Goal: Information Seeking & Learning: Check status

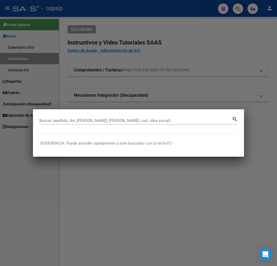
click at [53, 122] on input "Buscar (apellido, dni, [PERSON_NAME], [PERSON_NAME], cuit, obra social)" at bounding box center [135, 120] width 192 height 5
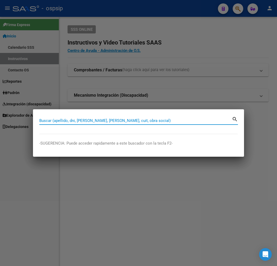
type input "3"
type input "31"
type input "319"
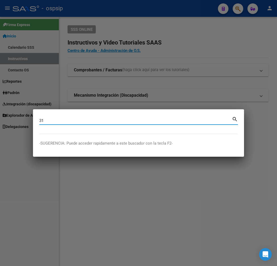
type input "319"
type input "3195"
type input "31954"
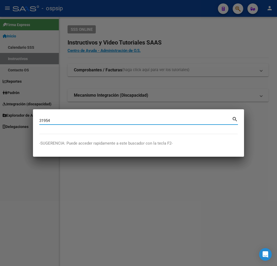
type input "319545"
type input "3195458"
type input "31954583"
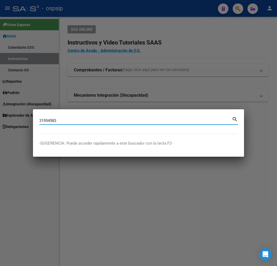
type input "31954583"
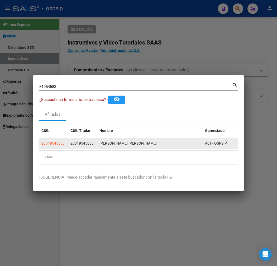
click at [41, 146] on app-link-go-to "20319545833" at bounding box center [52, 144] width 23 height 6
click at [41, 145] on span "20319545833" at bounding box center [52, 143] width 23 height 4
type textarea "20319545833"
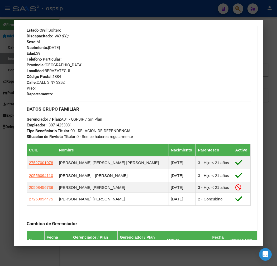
scroll to position [293, 0]
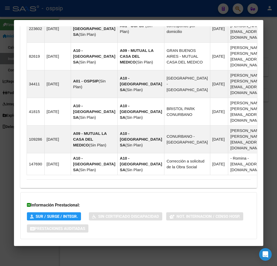
click at [136, 244] on mat-expansion-panel-header "Aportes y Contribuciones del Afiliado: 20319545833" at bounding box center [138, 250] width 236 height 13
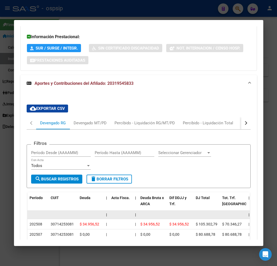
scroll to position [599, 0]
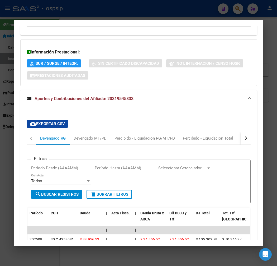
click at [250, 132] on button "button" at bounding box center [245, 138] width 9 height 13
click at [88, 15] on div at bounding box center [138, 133] width 277 height 266
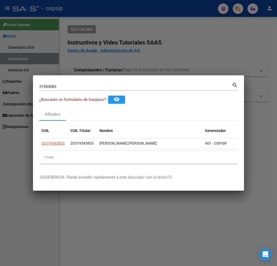
drag, startPoint x: 152, startPoint y: 36, endPoint x: 214, endPoint y: 18, distance: 64.0
click at [152, 35] on div at bounding box center [138, 133] width 277 height 266
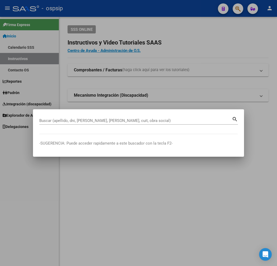
drag, startPoint x: 215, startPoint y: 35, endPoint x: 227, endPoint y: 25, distance: 15.7
click at [218, 35] on div at bounding box center [138, 133] width 277 height 266
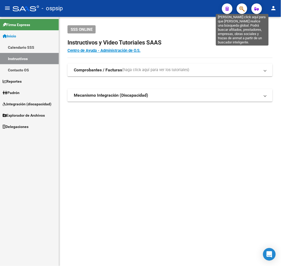
click at [240, 9] on icon "button" at bounding box center [241, 9] width 5 height 6
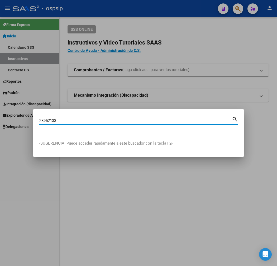
type input "28952133"
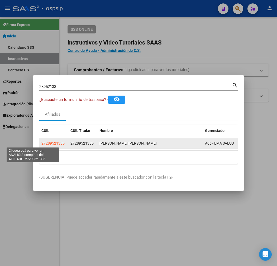
click at [41, 143] on span "27289521335" at bounding box center [52, 143] width 23 height 4
type textarea "27289521335"
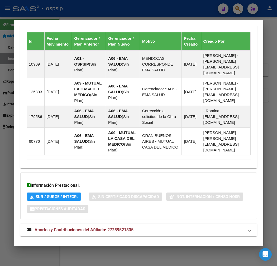
scroll to position [369, 0]
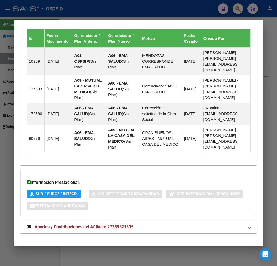
click at [135, 224] on mat-panel-title "Aportes y Contribuciones del Afiliado: 27289521335" at bounding box center [135, 227] width 217 height 6
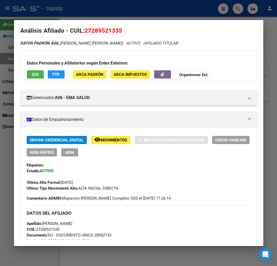
scroll to position [0, 0]
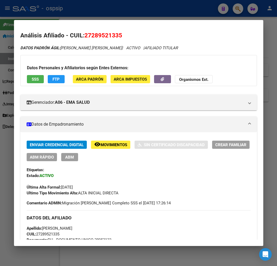
click at [100, 143] on span "Movimientos" at bounding box center [113, 145] width 27 height 5
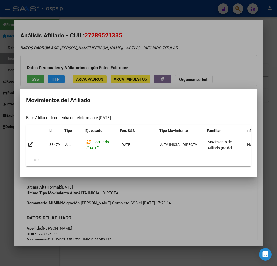
scroll to position [0, 86]
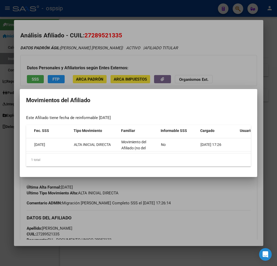
click at [195, 207] on div at bounding box center [138, 133] width 277 height 266
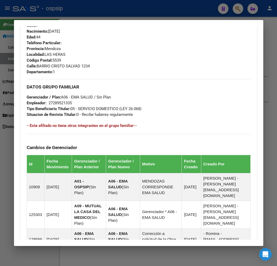
scroll to position [138, 0]
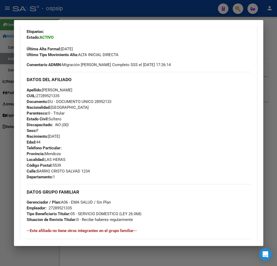
click at [111, 14] on div at bounding box center [138, 133] width 277 height 266
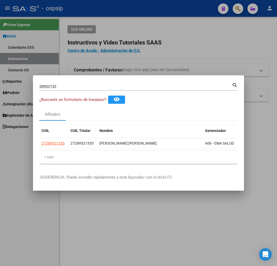
click at [111, 14] on div at bounding box center [138, 133] width 277 height 266
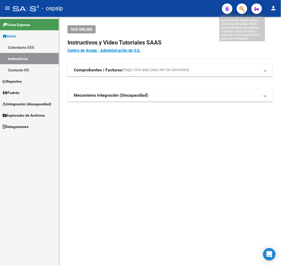
click at [244, 10] on icon "button" at bounding box center [241, 9] width 5 height 6
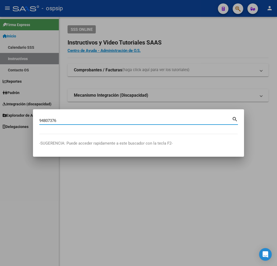
type input "94807376"
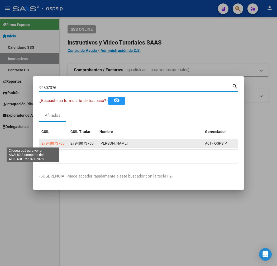
click at [41, 144] on span "27948073760" at bounding box center [52, 143] width 23 height 4
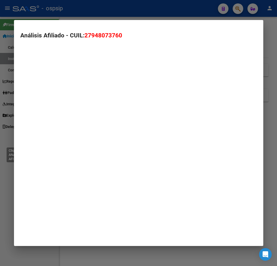
type textarea "27948073760"
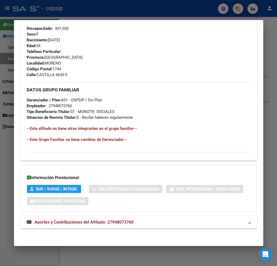
scroll to position [247, 0]
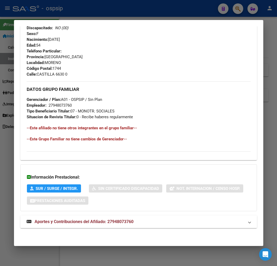
click at [167, 222] on mat-panel-title "Aportes y Contribuciones del Afiliado: 27948073760" at bounding box center [135, 222] width 217 height 6
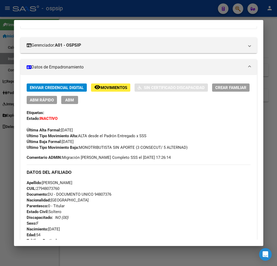
scroll to position [46, 0]
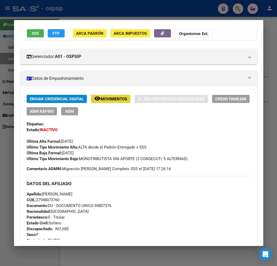
click at [93, 102] on button "remove_red_eye Movimientos" at bounding box center [110, 99] width 39 height 8
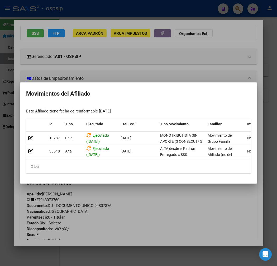
click at [139, 217] on div at bounding box center [138, 133] width 277 height 266
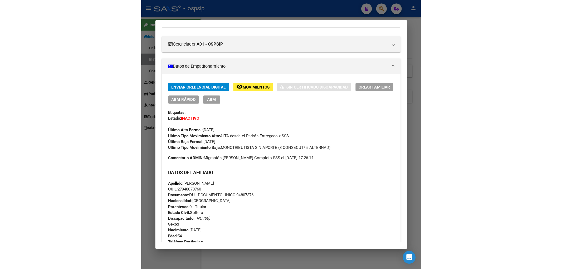
scroll to position [59, 0]
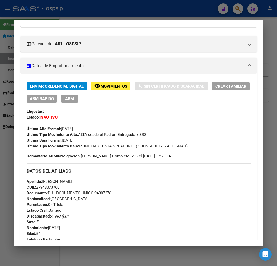
click at [75, 6] on div at bounding box center [138, 133] width 277 height 266
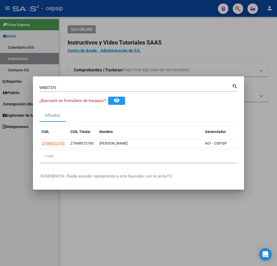
click at [75, 7] on div at bounding box center [138, 133] width 277 height 266
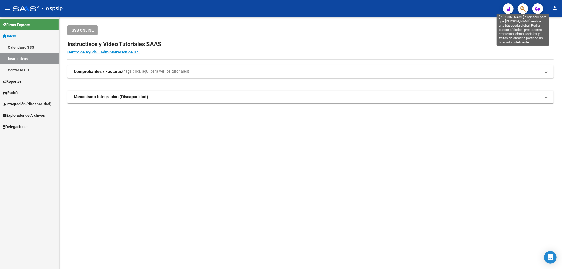
click at [277, 7] on icon "button" at bounding box center [523, 9] width 5 height 6
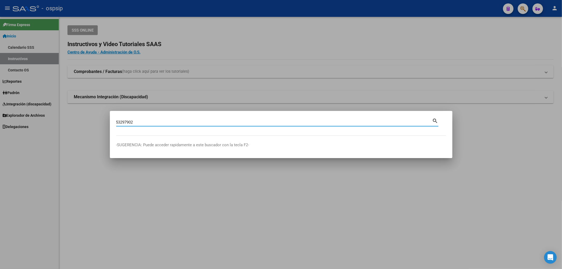
type input "53297902"
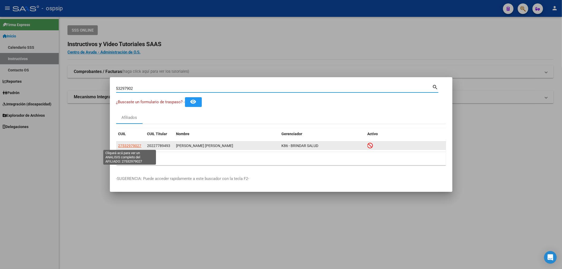
click at [133, 146] on span "27532979027" at bounding box center [129, 146] width 23 height 4
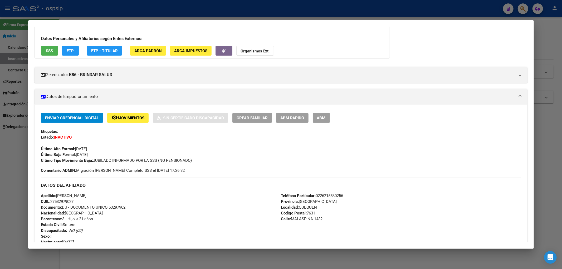
scroll to position [29, 0]
click at [225, 51] on button "button" at bounding box center [224, 51] width 17 height 10
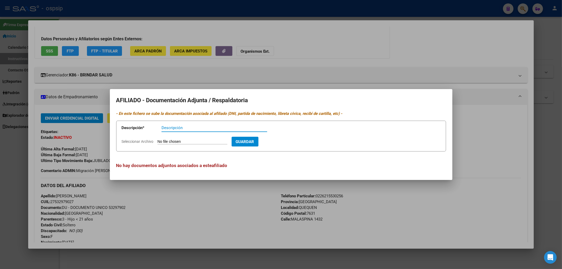
click at [236, 235] on div at bounding box center [281, 134] width 562 height 269
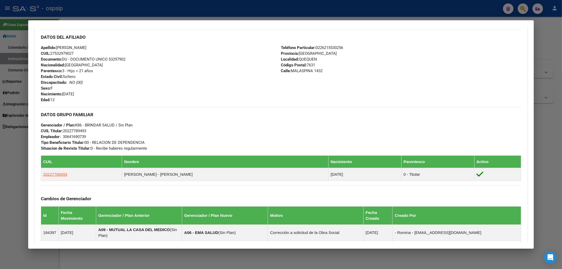
scroll to position [205, 0]
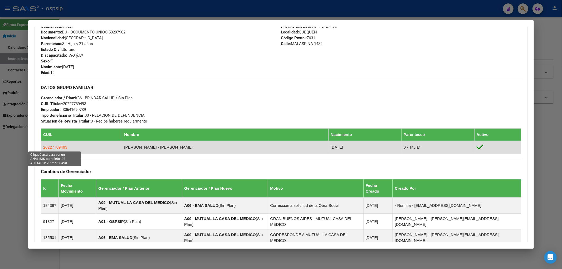
click at [51, 147] on span "20227789493" at bounding box center [55, 147] width 24 height 4
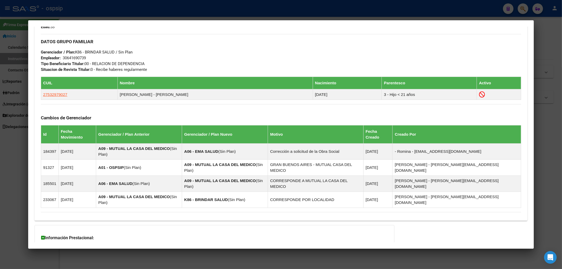
scroll to position [258, 0]
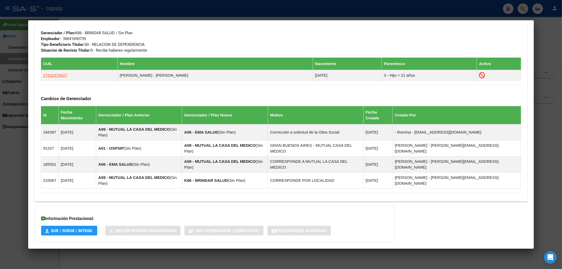
click at [258, 250] on mat-panel-title "Aportes y Contribuciones del Afiliado: 20227789493" at bounding box center [278, 253] width 474 height 6
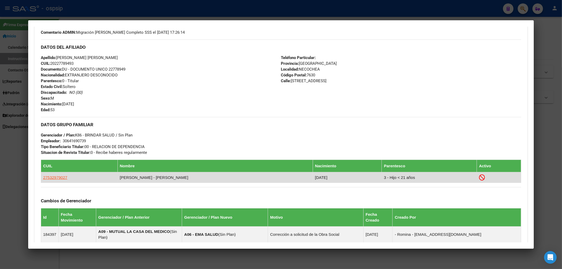
scroll to position [0, 0]
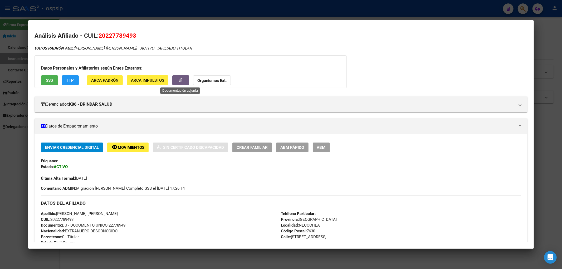
click at [176, 81] on button "button" at bounding box center [180, 80] width 17 height 10
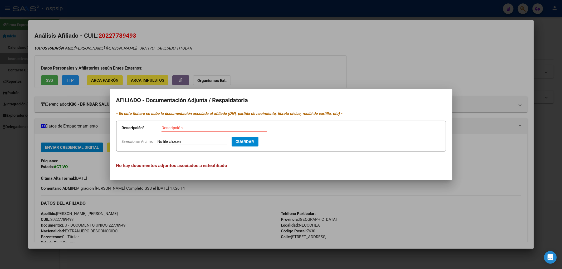
click at [214, 214] on div at bounding box center [281, 134] width 562 height 269
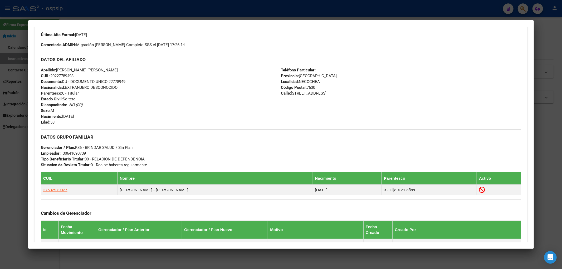
scroll to position [146, 0]
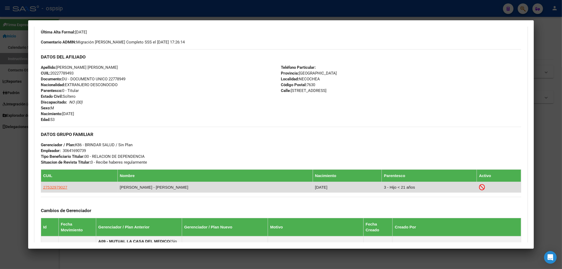
click at [57, 190] on app-link-go-to "27532979027" at bounding box center [55, 188] width 24 height 6
click at [60, 188] on span "27532979027" at bounding box center [55, 187] width 24 height 4
type textarea "27532979027"
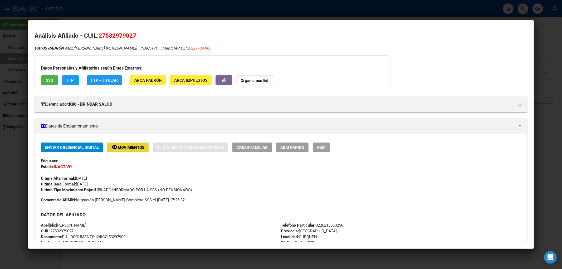
click at [119, 149] on span "Movimientos" at bounding box center [131, 147] width 27 height 5
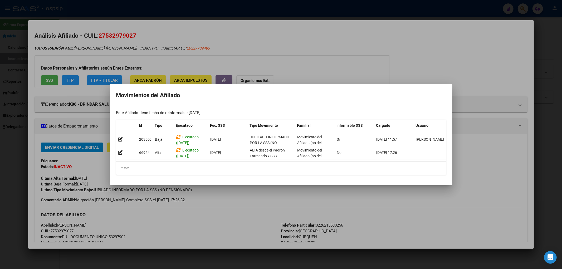
scroll to position [0, 7]
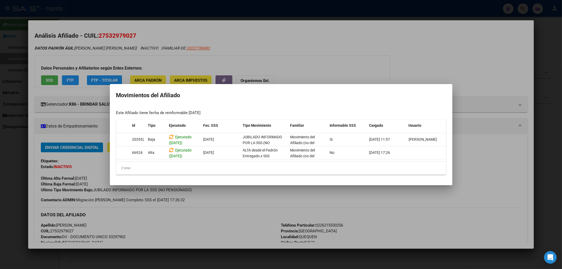
click at [244, 215] on div at bounding box center [281, 134] width 562 height 269
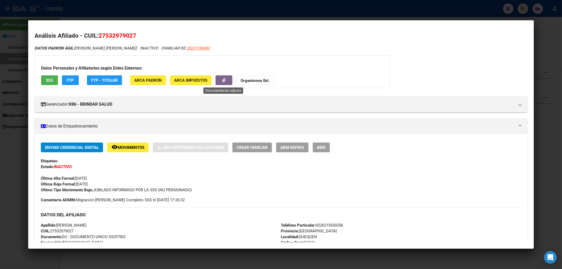
click at [228, 80] on button "button" at bounding box center [224, 80] width 17 height 10
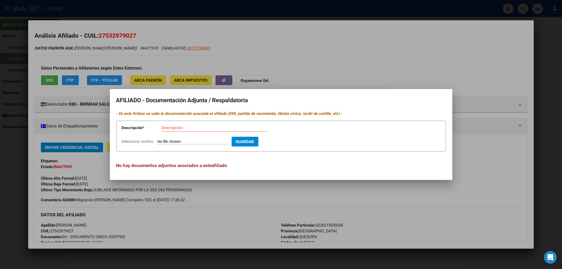
click at [244, 229] on div at bounding box center [281, 134] width 562 height 269
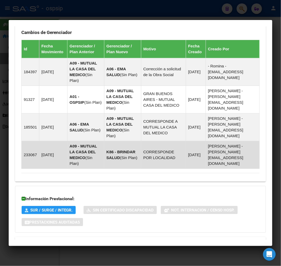
scroll to position [417, 0]
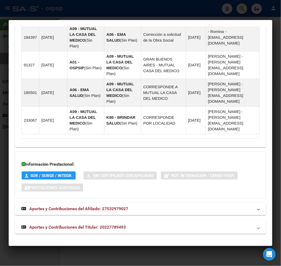
click at [131, 222] on mat-expansion-panel-header "Aportes y Contribuciones del Titular: 20227789493" at bounding box center [140, 227] width 251 height 13
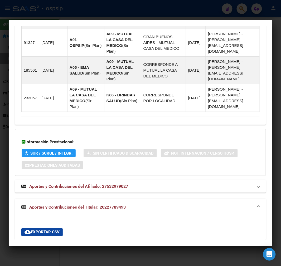
scroll to position [615, 0]
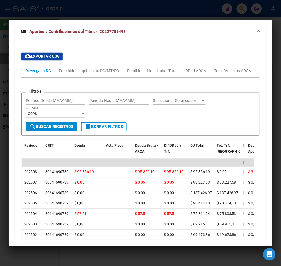
click at [65, 11] on div at bounding box center [140, 133] width 281 height 266
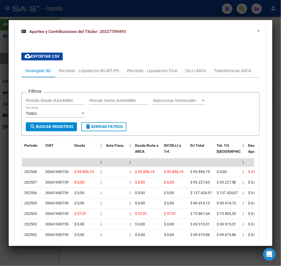
click at [65, 11] on div at bounding box center [140, 133] width 281 height 266
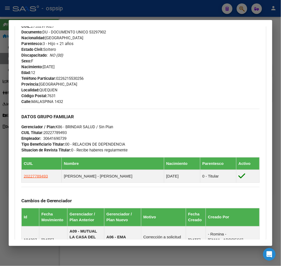
click at [52, 8] on div at bounding box center [140, 133] width 281 height 266
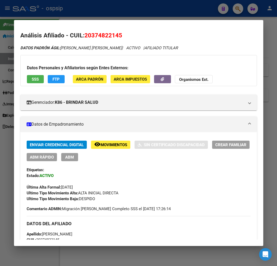
scroll to position [0, 32]
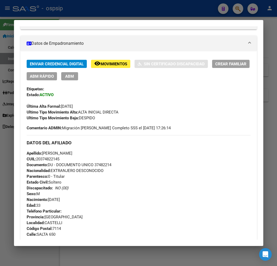
click at [121, 20] on mat-dialog-container "Análisis Afiliado - CUIL: 20374822145 DATOS [PERSON_NAME] ÁGIL: [PERSON_NAME] […" at bounding box center [138, 133] width 249 height 226
click at [119, 15] on div at bounding box center [138, 133] width 277 height 266
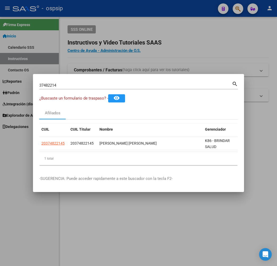
click at [119, 15] on div at bounding box center [138, 133] width 277 height 266
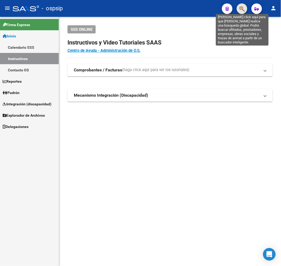
click at [241, 7] on icon "button" at bounding box center [241, 9] width 5 height 6
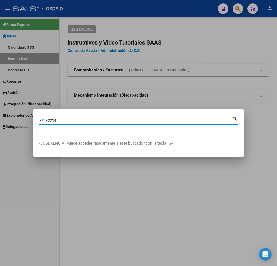
type input "37482214"
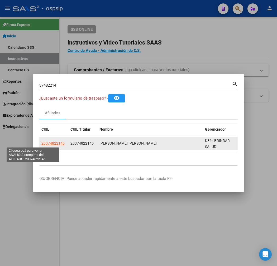
click at [41, 144] on span "20374822145" at bounding box center [52, 143] width 23 height 4
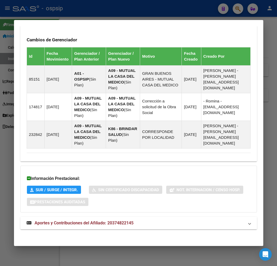
scroll to position [353, 0]
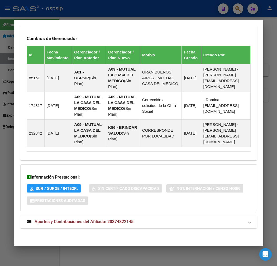
click at [127, 223] on mat-panel-title "Aportes y Contribuciones del Afiliado: 20374822145" at bounding box center [135, 222] width 217 height 6
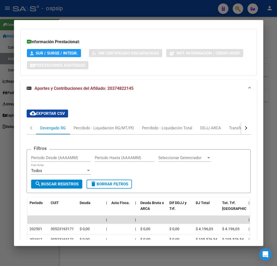
scroll to position [477, 0]
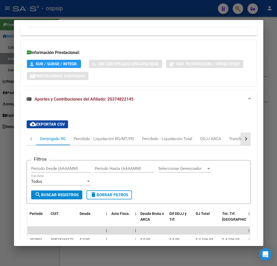
click at [247, 144] on button "button" at bounding box center [245, 139] width 9 height 13
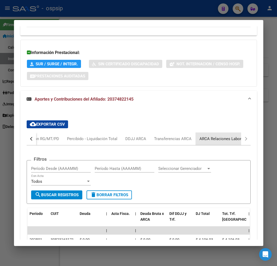
click at [237, 143] on div "ARCA Relaciones Laborales" at bounding box center [223, 139] width 57 height 13
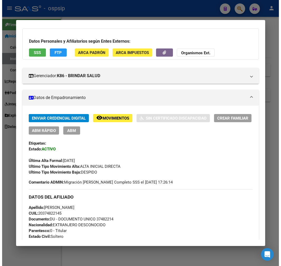
scroll to position [22, 0]
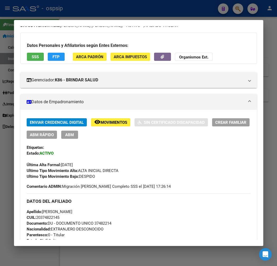
click at [64, 137] on button "ABM" at bounding box center [69, 135] width 17 height 8
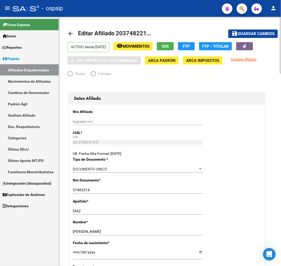
radio input "true"
type input "33-63761744-9"
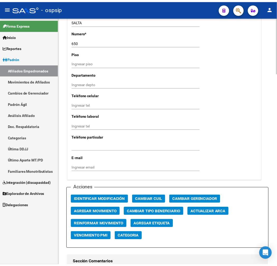
scroll to position [556, 0]
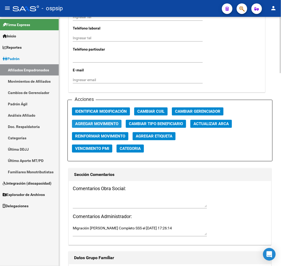
click at [104, 125] on span "Agregar Movimiento" at bounding box center [96, 124] width 43 height 5
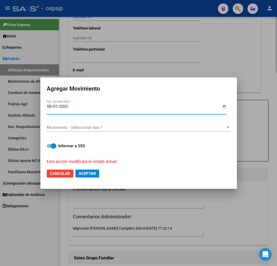
type input "[DATE]"
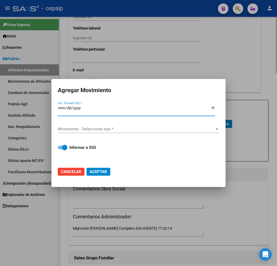
type input "[DATE]"
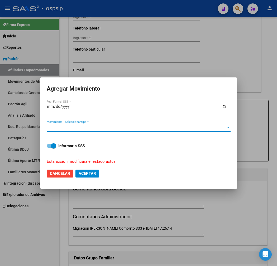
click at [104, 125] on span "Movimiento - Seleccionar tipo *" at bounding box center [136, 127] width 179 height 5
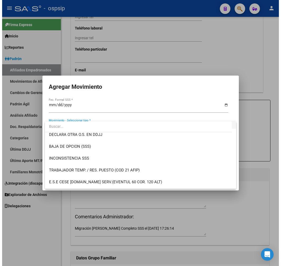
scroll to position [205, 0]
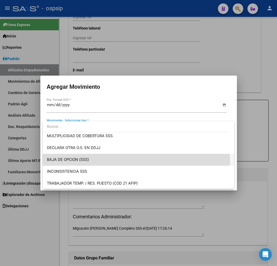
click at [101, 161] on span "BAJA DE OPCION (SSS)" at bounding box center [138, 160] width 183 height 12
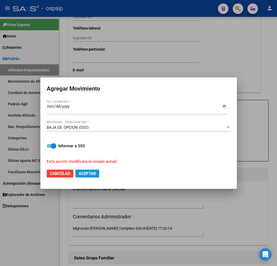
click at [88, 171] on span "Aceptar" at bounding box center [87, 173] width 17 height 5
checkbox input "false"
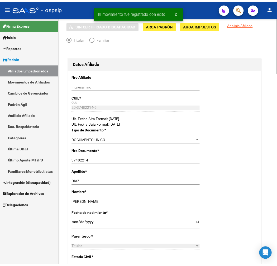
scroll to position [0, 0]
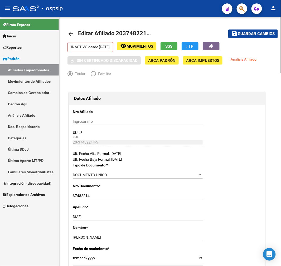
click at [145, 41] on mat-toolbar-row "arrow_back Editar Afiliado 20374822145" at bounding box center [143, 33] width 152 height 17
click at [145, 43] on button "remove_red_eye Movimientos" at bounding box center [136, 46] width 39 height 8
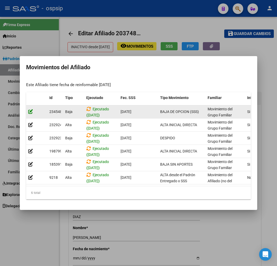
click at [28, 109] on icon at bounding box center [30, 111] width 5 height 5
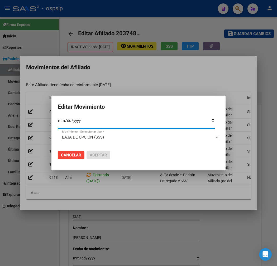
click at [95, 138] on span "BAJA DE OPCION (SSS)" at bounding box center [83, 137] width 42 height 5
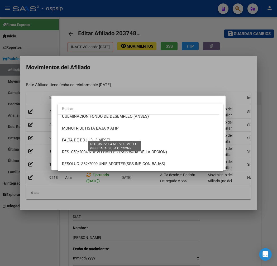
scroll to position [122, 0]
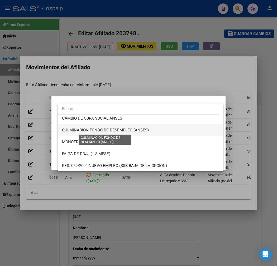
click at [97, 130] on span "CULMINACION FONDO DE DESEMPLEO (ANSES)" at bounding box center [105, 130] width 87 height 5
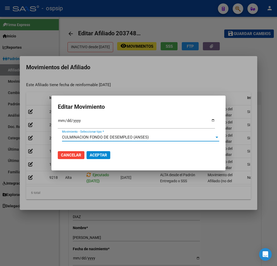
click at [98, 155] on span "Aceptar" at bounding box center [98, 155] width 17 height 5
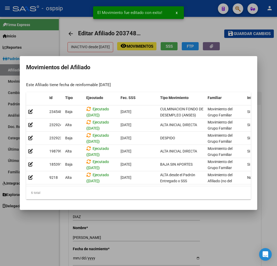
click at [137, 243] on div at bounding box center [138, 133] width 277 height 266
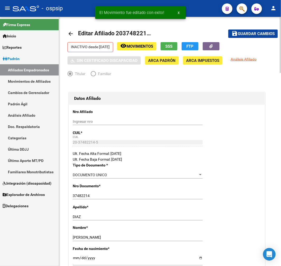
click at [127, 49] on mat-icon "remove_red_eye" at bounding box center [123, 46] width 6 height 6
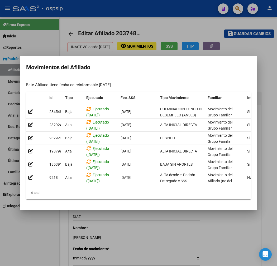
click at [46, 43] on div at bounding box center [138, 133] width 277 height 266
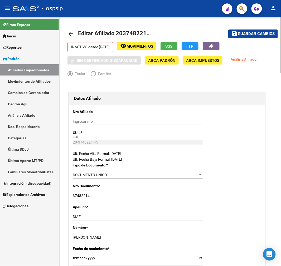
click at [152, 44] on span "Movimientos" at bounding box center [140, 46] width 27 height 5
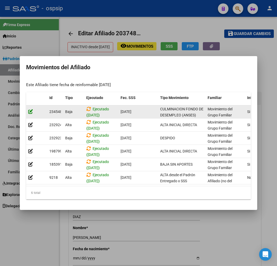
click at [28, 109] on icon at bounding box center [30, 111] width 5 height 5
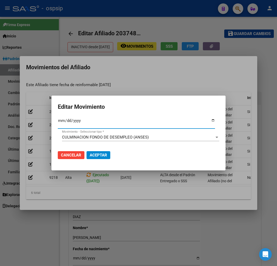
type input "[DATE]"
click at [98, 157] on span "Aceptar" at bounding box center [98, 155] width 17 height 5
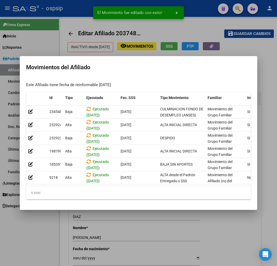
click at [251, 32] on div at bounding box center [138, 133] width 277 height 266
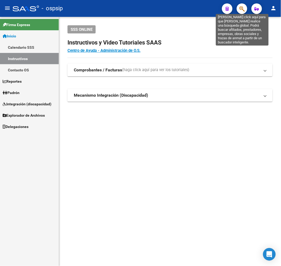
click at [241, 9] on icon "button" at bounding box center [241, 9] width 5 height 6
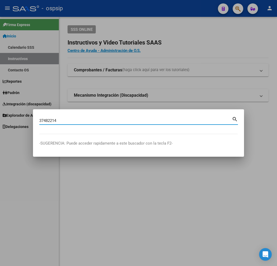
type input "37482214"
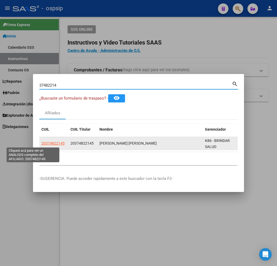
click at [41, 143] on span "20374822145" at bounding box center [52, 143] width 23 height 4
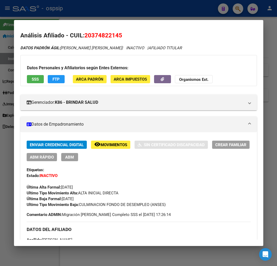
click at [124, 5] on div at bounding box center [138, 133] width 277 height 266
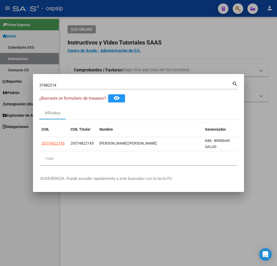
click at [123, 5] on div at bounding box center [138, 133] width 277 height 266
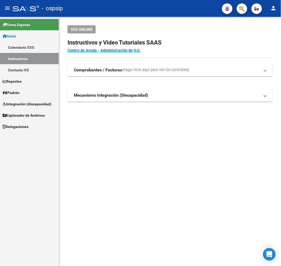
click at [78, 186] on mat-sidenav-content "SSS ONLINE Instructivos y Video Tutoriales SAAS Centro de Ayuda - Administració…" at bounding box center [170, 141] width 222 height 249
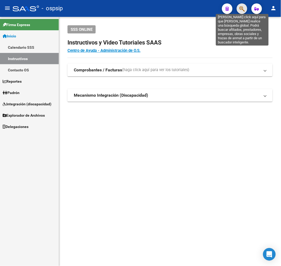
click at [242, 7] on icon "button" at bounding box center [241, 9] width 5 height 6
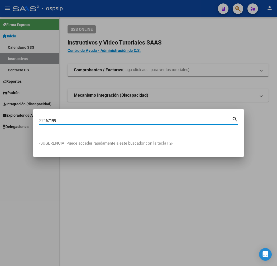
type input "22467199"
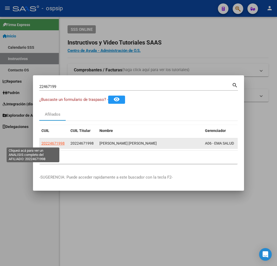
click at [41, 145] on span "20224671998" at bounding box center [52, 143] width 23 height 4
type textarea "20224671998"
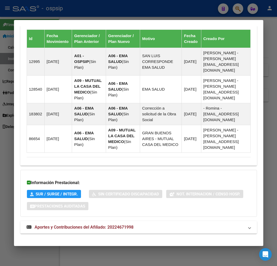
scroll to position [359, 0]
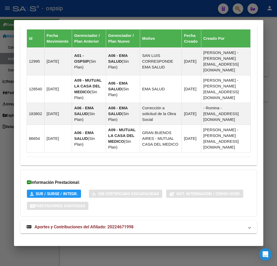
click at [149, 224] on mat-panel-title "Aportes y Contribuciones del Afiliado: 20224671998" at bounding box center [135, 227] width 217 height 6
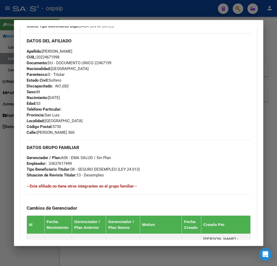
scroll to position [151, 0]
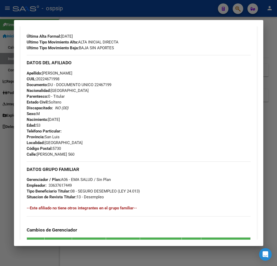
click at [114, 14] on div at bounding box center [138, 133] width 277 height 266
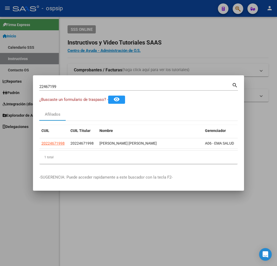
drag, startPoint x: 114, startPoint y: 14, endPoint x: 206, endPoint y: 42, distance: 96.3
click at [114, 14] on div at bounding box center [138, 133] width 277 height 266
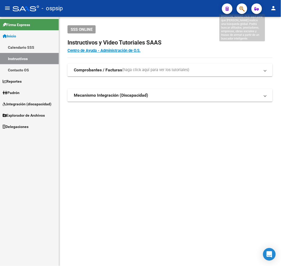
click at [244, 11] on icon "button" at bounding box center [241, 9] width 5 height 6
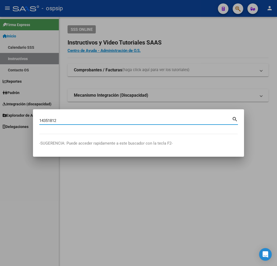
type input "14351812"
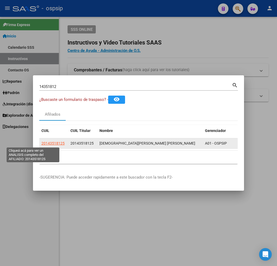
click at [42, 144] on span "20143518125" at bounding box center [52, 143] width 23 height 4
type textarea "20143518125"
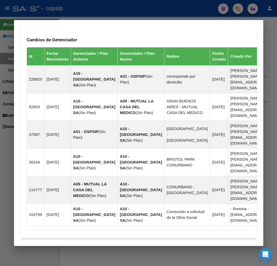
scroll to position [431, 0]
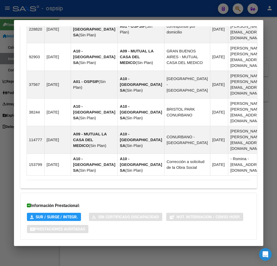
click at [111, 244] on mat-expansion-panel-header "Aportes y Contribuciones del Afiliado: 20143518125" at bounding box center [138, 250] width 236 height 13
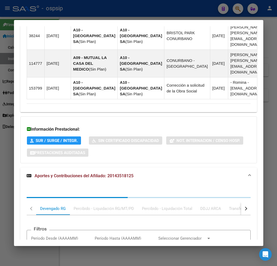
scroll to position [574, 0]
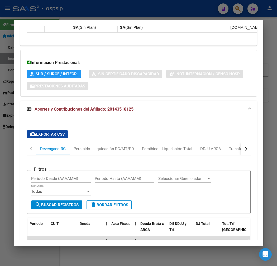
click at [131, 12] on div at bounding box center [138, 133] width 277 height 266
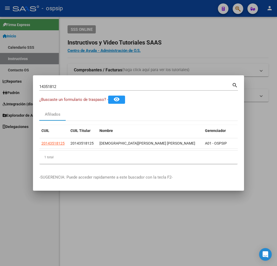
click at [131, 12] on div at bounding box center [138, 133] width 277 height 266
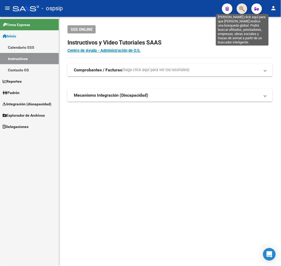
click at [244, 10] on icon "button" at bounding box center [241, 9] width 5 height 6
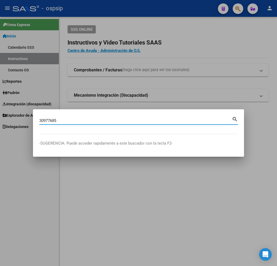
type input "30977685"
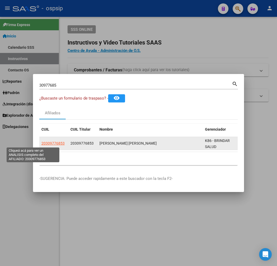
click at [41, 143] on span "20309776853" at bounding box center [52, 143] width 23 height 4
type textarea "20309776853"
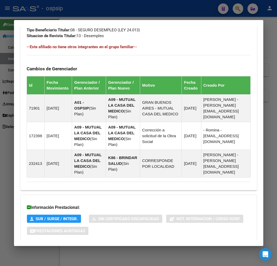
scroll to position [353, 0]
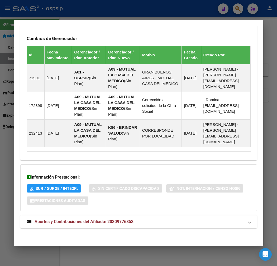
click at [144, 217] on mat-expansion-panel-header "Aportes y Contribuciones del Afiliado: 20309776853" at bounding box center [138, 222] width 236 height 13
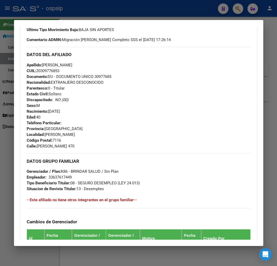
scroll to position [145, 0]
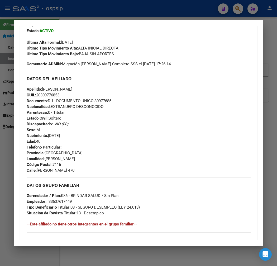
click at [165, 6] on div at bounding box center [138, 133] width 277 height 266
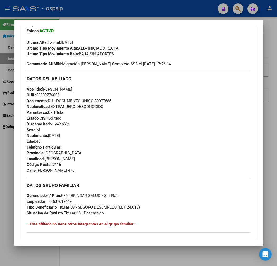
click at [165, 6] on div at bounding box center [138, 133] width 277 height 266
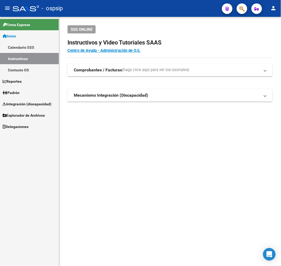
click at [237, 9] on button "button" at bounding box center [242, 8] width 11 height 11
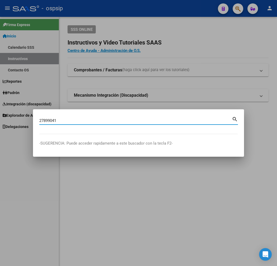
type input "27899041"
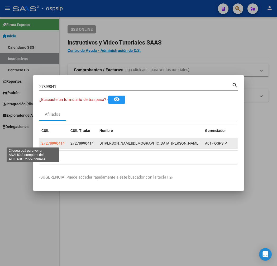
click at [41, 144] on span "27278990414" at bounding box center [52, 143] width 23 height 4
type textarea "27278990414"
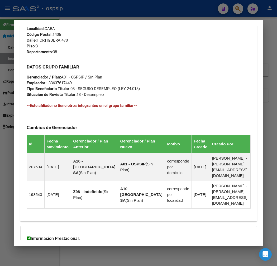
scroll to position [314, 0]
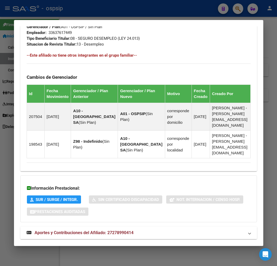
click at [134, 230] on mat-panel-title "Aportes y Contribuciones del Afiliado: 27278990414" at bounding box center [135, 233] width 217 height 6
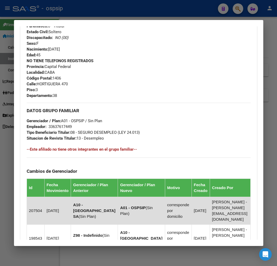
scroll to position [234, 0]
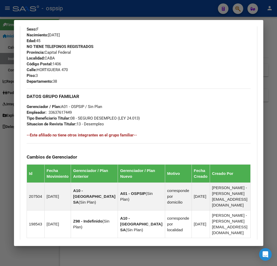
click at [83, 4] on div at bounding box center [138, 133] width 277 height 266
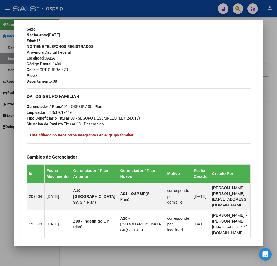
click at [83, 4] on div at bounding box center [138, 133] width 277 height 266
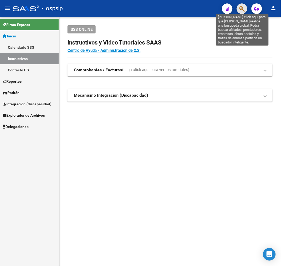
click at [242, 8] on icon "button" at bounding box center [241, 9] width 5 height 6
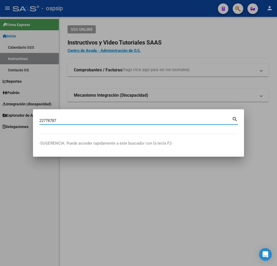
type input "22778787"
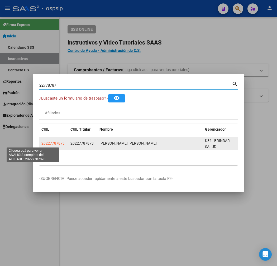
click at [41, 144] on span "20227787873" at bounding box center [52, 143] width 23 height 4
type textarea "20227787873"
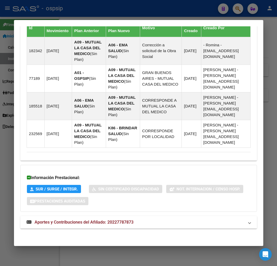
scroll to position [375, 0]
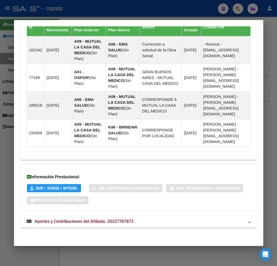
click at [131, 227] on mat-expansion-panel-header "Aportes y Contribuciones del Afiliado: 20227787873" at bounding box center [138, 221] width 236 height 13
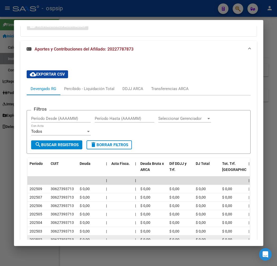
scroll to position [606, 0]
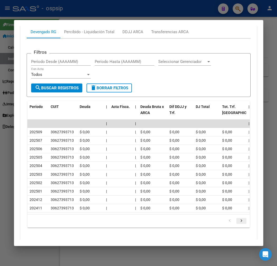
click at [242, 225] on icon "go to next page" at bounding box center [241, 222] width 7 height 6
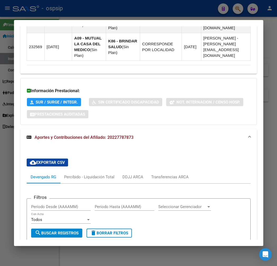
scroll to position [459, 0]
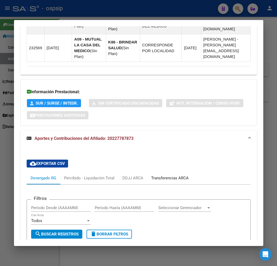
click at [160, 180] on div "Transferencias ARCA" at bounding box center [169, 178] width 37 height 6
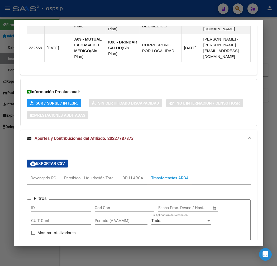
scroll to position [550, 0]
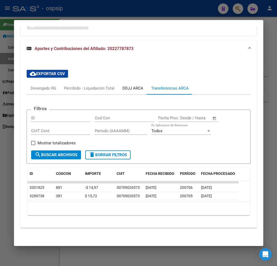
click at [127, 90] on div "DDJJ ARCA" at bounding box center [132, 88] width 21 height 6
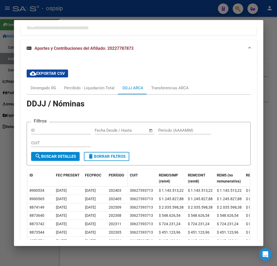
click at [111, 175] on span "PERÍODO" at bounding box center [117, 175] width 16 height 4
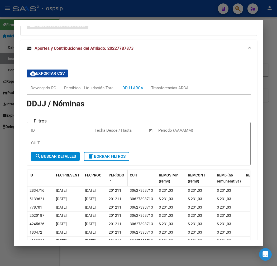
click at [111, 175] on span "PERÍODO" at bounding box center [117, 175] width 16 height 4
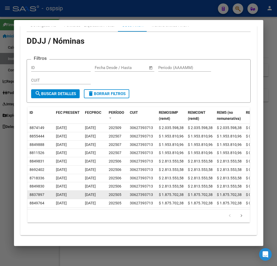
scroll to position [624, 0]
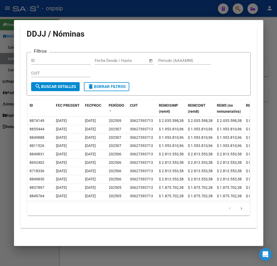
drag, startPoint x: 90, startPoint y: 202, endPoint x: 53, endPoint y: 200, distance: 37.2
click at [53, 200] on div "ID FEC PRESENT FECPROC PERÍODO CUIT REMOSIMP (rem4) REMCONT (rem8) REM5 (no rem…" at bounding box center [138, 158] width 222 height 116
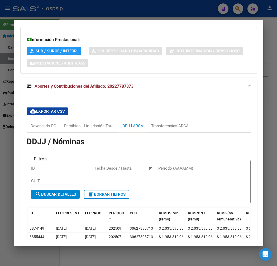
scroll to position [507, 0]
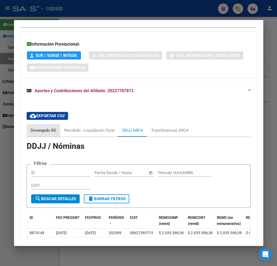
click at [33, 133] on div "Devengado RG" at bounding box center [44, 131] width 26 height 6
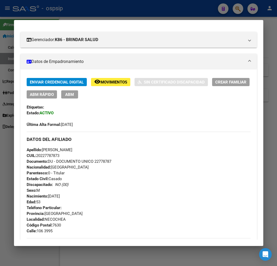
scroll to position [38, 0]
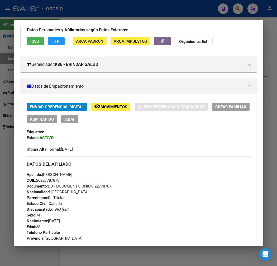
click at [104, 10] on div at bounding box center [138, 133] width 277 height 266
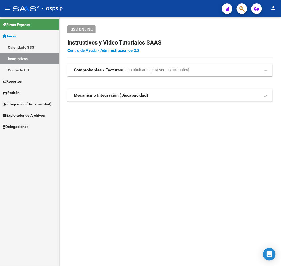
click at [112, 14] on mat-toolbar "menu - ospsip person" at bounding box center [140, 8] width 281 height 17
click at [242, 12] on icon "button" at bounding box center [241, 9] width 5 height 6
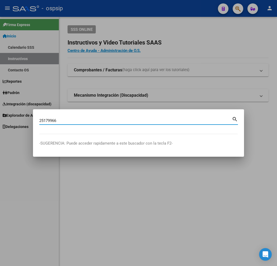
type input "25179966"
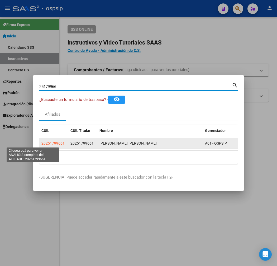
click at [41, 142] on span "20251799661" at bounding box center [52, 143] width 23 height 4
type textarea "20251799661"
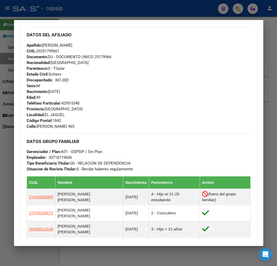
scroll to position [205, 0]
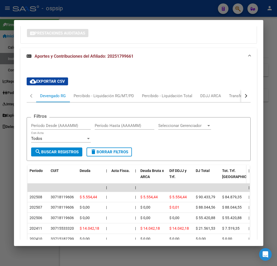
scroll to position [655, 0]
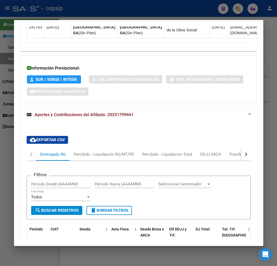
click at [249, 148] on button "button" at bounding box center [245, 154] width 9 height 13
click at [233, 152] on div "ARCA Relaciones Laborales" at bounding box center [224, 155] width 49 height 6
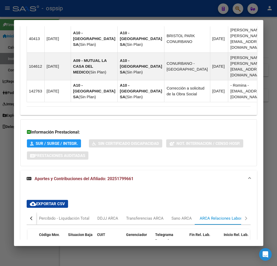
scroll to position [0, 0]
click at [27, 212] on button "button" at bounding box center [31, 218] width 9 height 13
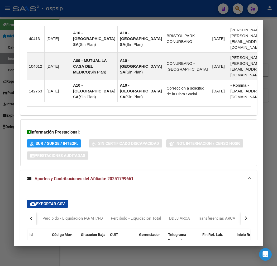
click at [27, 212] on button "button" at bounding box center [31, 218] width 9 height 13
click at [52, 212] on div "Devengado RG" at bounding box center [52, 218] width 33 height 13
click at [0, 0] on div at bounding box center [0, 0] width 0 height 0
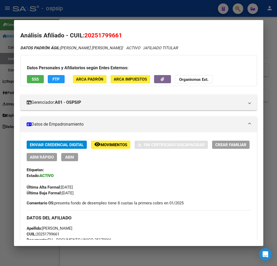
click at [153, 84] on div "Datos Personales y Afiliatorios según Entes Externos: SSS FTP ARCA Padrón ARCA …" at bounding box center [138, 70] width 236 height 31
click at [154, 84] on div "Datos Personales y Afiliatorios según Entes Externos: SSS FTP ARCA Padrón ARCA …" at bounding box center [138, 70] width 236 height 31
click at [161, 81] on icon "button" at bounding box center [162, 79] width 3 height 4
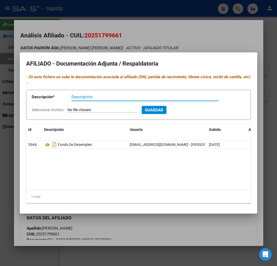
click at [177, 233] on div at bounding box center [138, 133] width 277 height 266
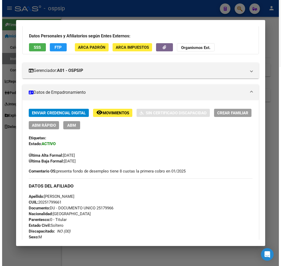
scroll to position [29, 0]
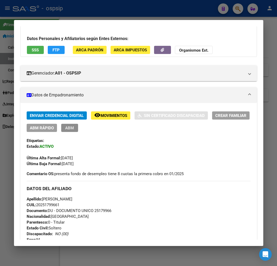
click at [65, 128] on span "ABM" at bounding box center [69, 128] width 9 height 5
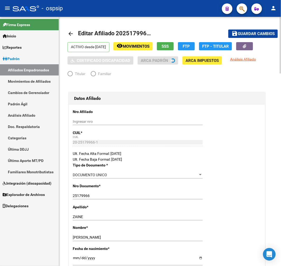
radio input "true"
type input "30-71811960-6"
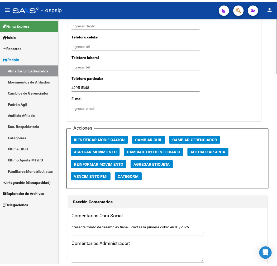
scroll to position [527, 0]
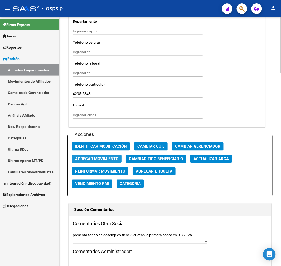
click at [102, 157] on span "Agregar Movimiento" at bounding box center [96, 159] width 43 height 5
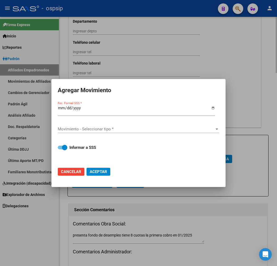
drag, startPoint x: 176, startPoint y: 206, endPoint x: 158, endPoint y: 198, distance: 19.4
click at [176, 206] on div at bounding box center [138, 133] width 277 height 266
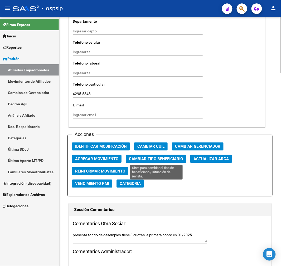
click at [144, 160] on span "Cambiar Tipo Beneficiario" at bounding box center [156, 159] width 54 height 5
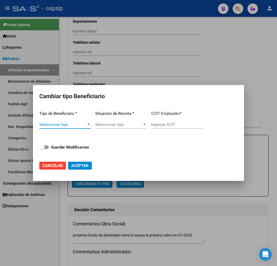
click at [65, 125] on span "Seleccionar tipo" at bounding box center [62, 124] width 47 height 5
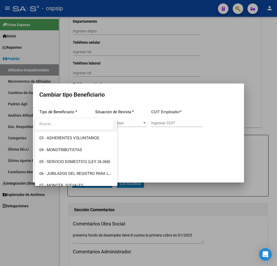
scroll to position [99, 0]
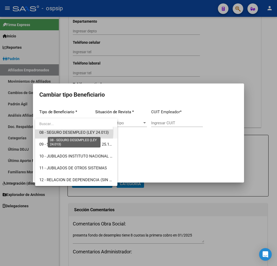
click at [62, 132] on span "08 - SEGURO DESEMPLEO (LEY 24.013)" at bounding box center [73, 132] width 69 height 5
type input "33-63761744-9"
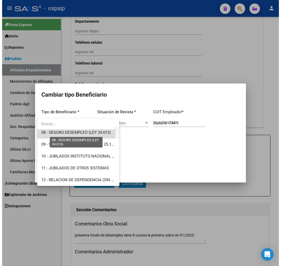
scroll to position [95, 0]
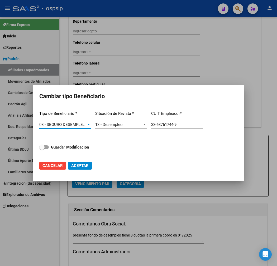
click at [67, 147] on strong "Guardar Modificacion" at bounding box center [70, 147] width 38 height 5
click at [42, 149] on input "Guardar Modificacion" at bounding box center [42, 149] width 0 height 0
checkbox input "true"
click at [81, 165] on span "Aceptar" at bounding box center [79, 165] width 17 height 5
type input "33-63761744-9"
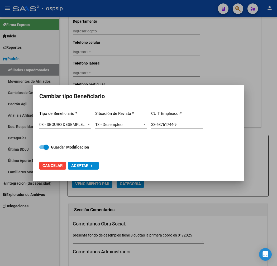
checkbox input "false"
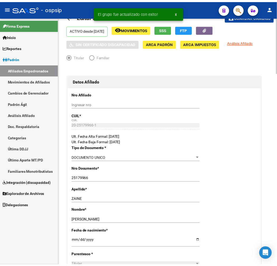
scroll to position [0, 0]
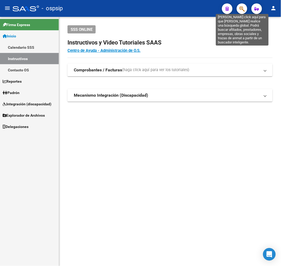
click at [239, 7] on icon "button" at bounding box center [241, 9] width 5 height 6
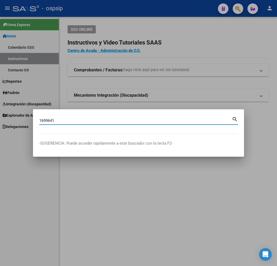
type input "1699641"
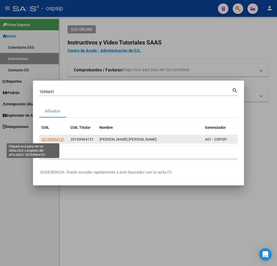
click at [41, 139] on span "20169964131" at bounding box center [52, 139] width 23 height 4
type textarea "20169964131"
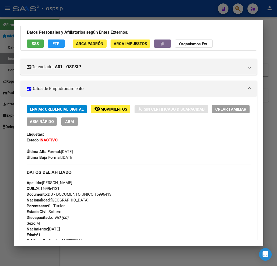
scroll to position [29, 0]
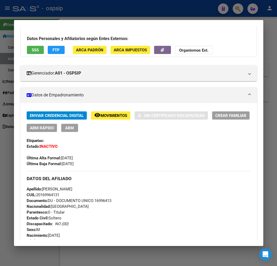
click at [105, 115] on span "Movimientos" at bounding box center [113, 115] width 27 height 5
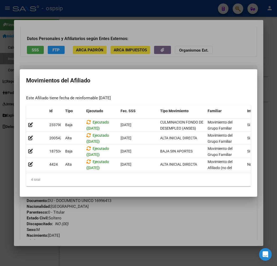
click at [144, 226] on div at bounding box center [138, 133] width 277 height 266
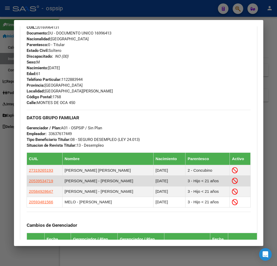
scroll to position [88, 0]
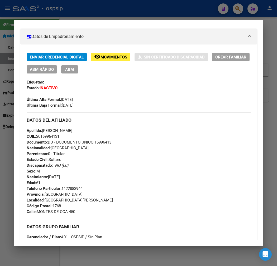
click at [150, 17] on div at bounding box center [138, 133] width 277 height 266
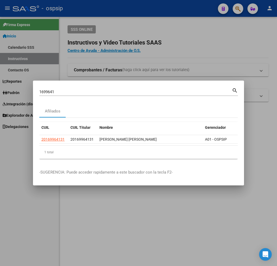
click at [151, 35] on div at bounding box center [138, 133] width 277 height 266
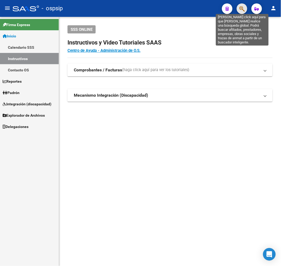
click at [243, 7] on icon "button" at bounding box center [241, 9] width 5 height 6
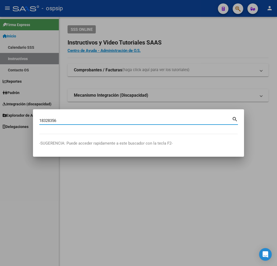
type input "18328356"
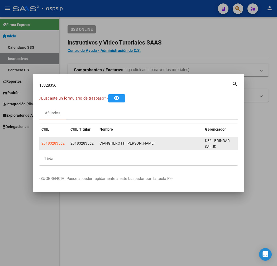
click at [41, 146] on app-link-go-to "20183283562" at bounding box center [52, 144] width 23 height 6
click at [41, 143] on span "20183283562" at bounding box center [52, 143] width 23 height 4
type textarea "20183283562"
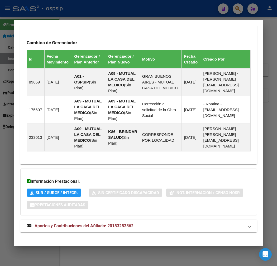
scroll to position [353, 0]
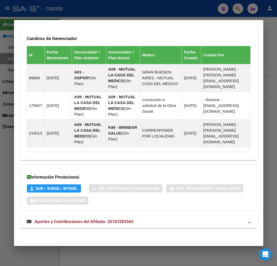
click at [133, 224] on mat-panel-title "Aportes y Contribuciones del Afiliado: 20183283562" at bounding box center [135, 222] width 217 height 6
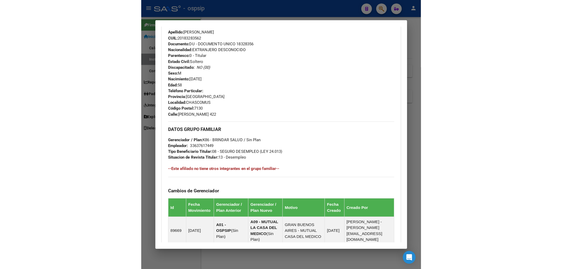
scroll to position [126, 0]
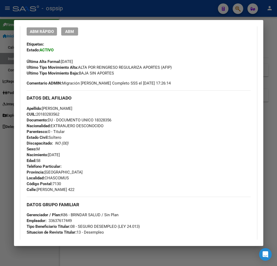
click at [99, 14] on div at bounding box center [138, 133] width 277 height 266
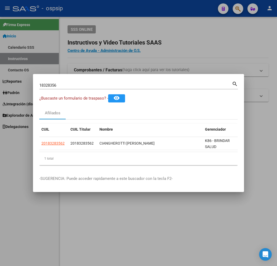
click at [99, 14] on div at bounding box center [138, 133] width 277 height 266
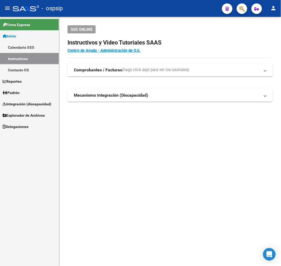
click at [80, 193] on mat-sidenav-content "SSS ONLINE Instructivos y Video Tutoriales SAAS Centro de Ayuda - Administració…" at bounding box center [170, 141] width 222 height 249
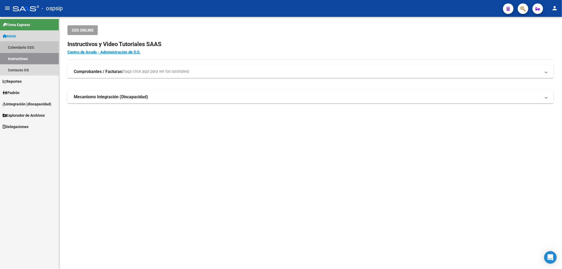
click at [39, 52] on link "Calendario SSS" at bounding box center [29, 47] width 59 height 11
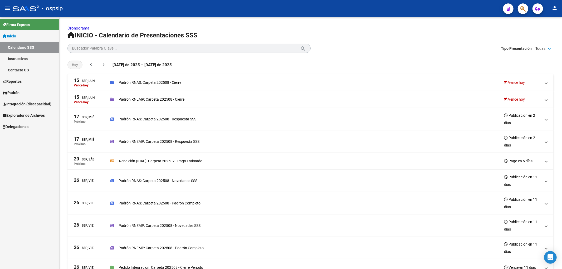
click at [39, 70] on link "Contacto OS" at bounding box center [29, 69] width 59 height 11
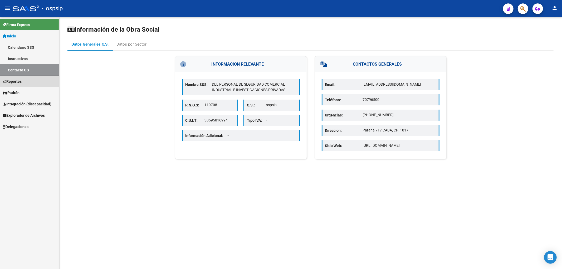
click at [40, 76] on link "Reportes" at bounding box center [29, 81] width 59 height 11
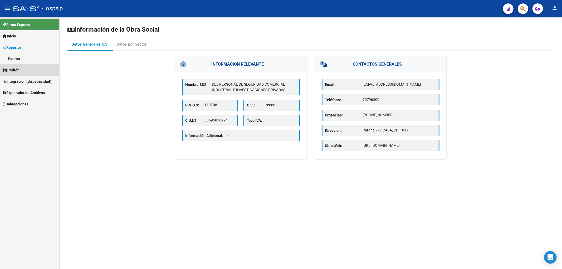
click at [40, 74] on link "Padrón" at bounding box center [29, 69] width 59 height 11
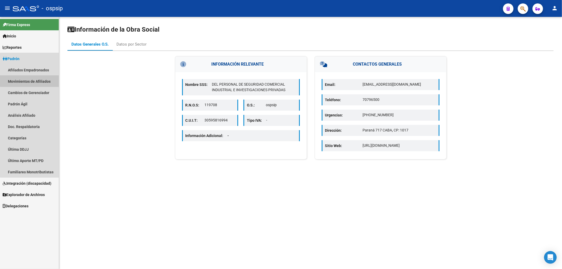
click at [40, 77] on link "Movimientos de Afiliados" at bounding box center [29, 81] width 59 height 11
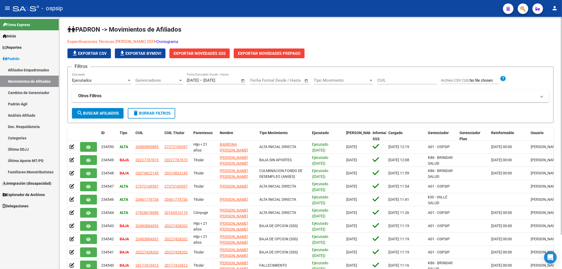
click at [162, 43] on link "Cronograma" at bounding box center [167, 41] width 22 height 5
